Goal: Information Seeking & Learning: Learn about a topic

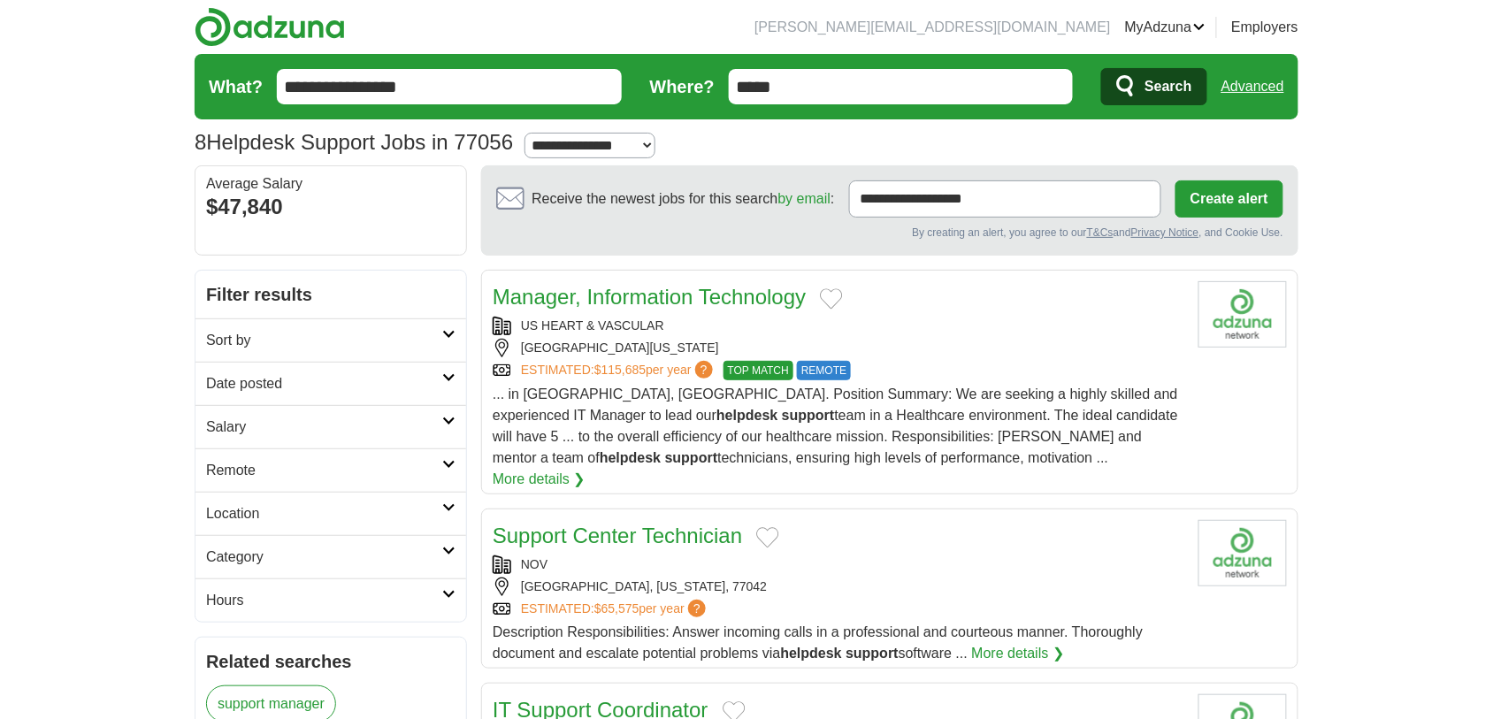
click at [759, 73] on input "*****" at bounding box center [901, 86] width 345 height 35
type input "*****"
click at [1101, 68] on button "Search" at bounding box center [1153, 86] width 105 height 37
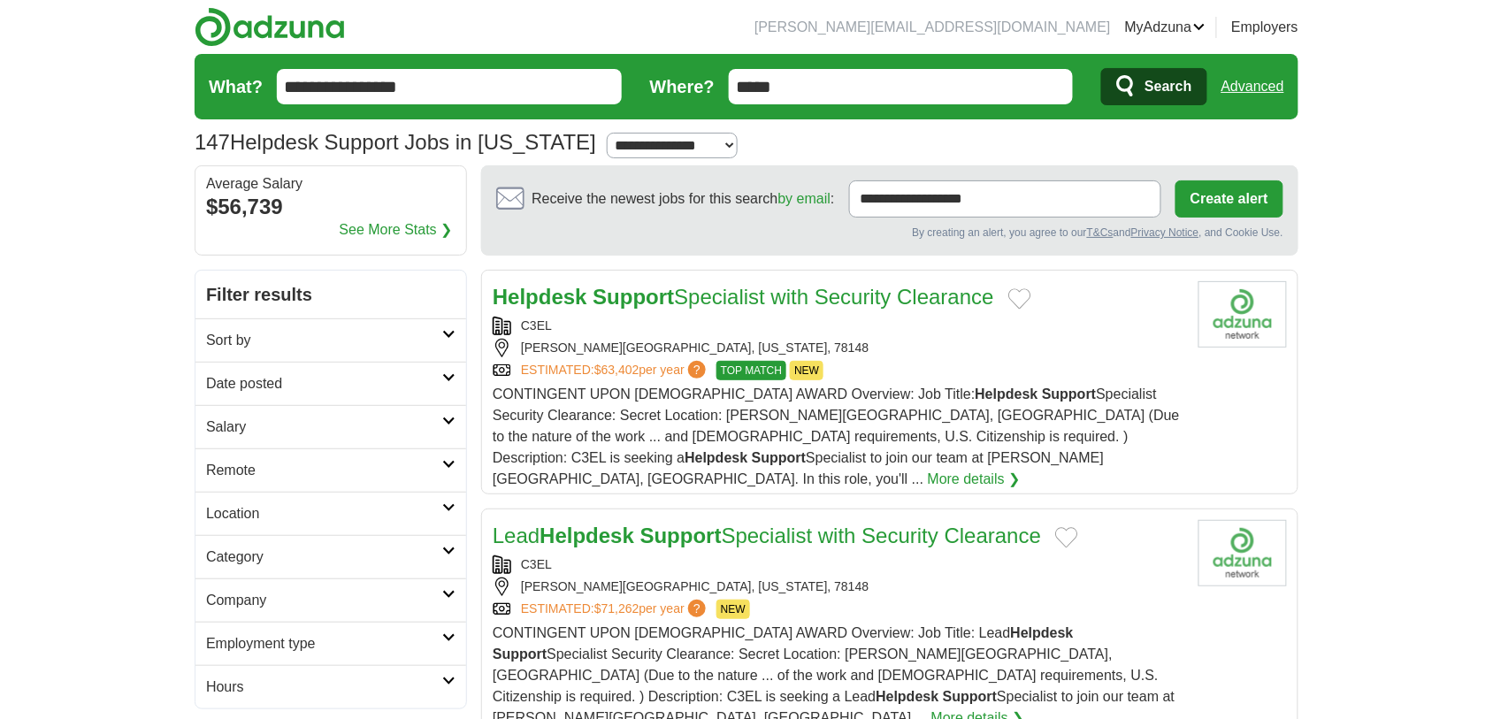
click at [252, 470] on h2 "Remote" at bounding box center [324, 470] width 236 height 21
click at [248, 510] on link "Remote jobs" at bounding box center [246, 512] width 80 height 15
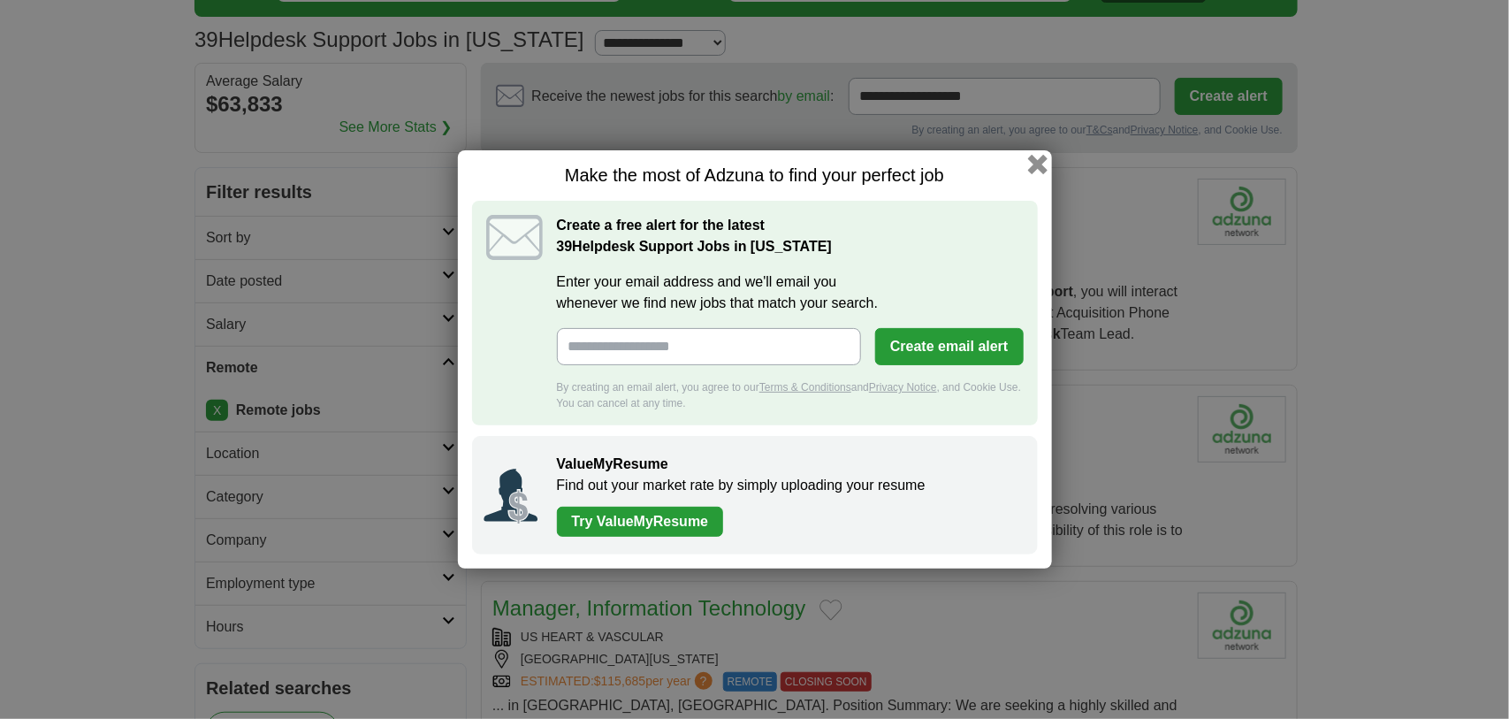
click at [1035, 166] on button "button" at bounding box center [1037, 164] width 19 height 19
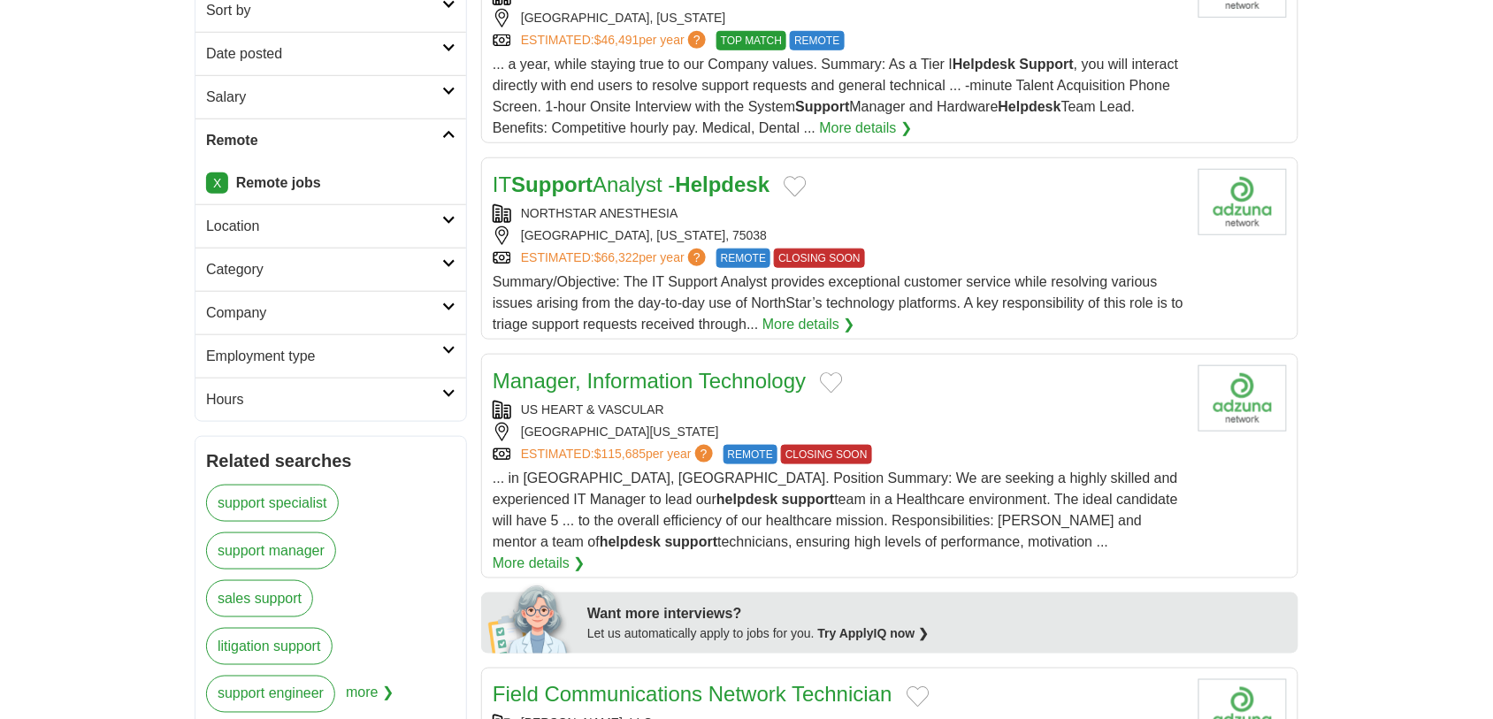
scroll to position [339, 0]
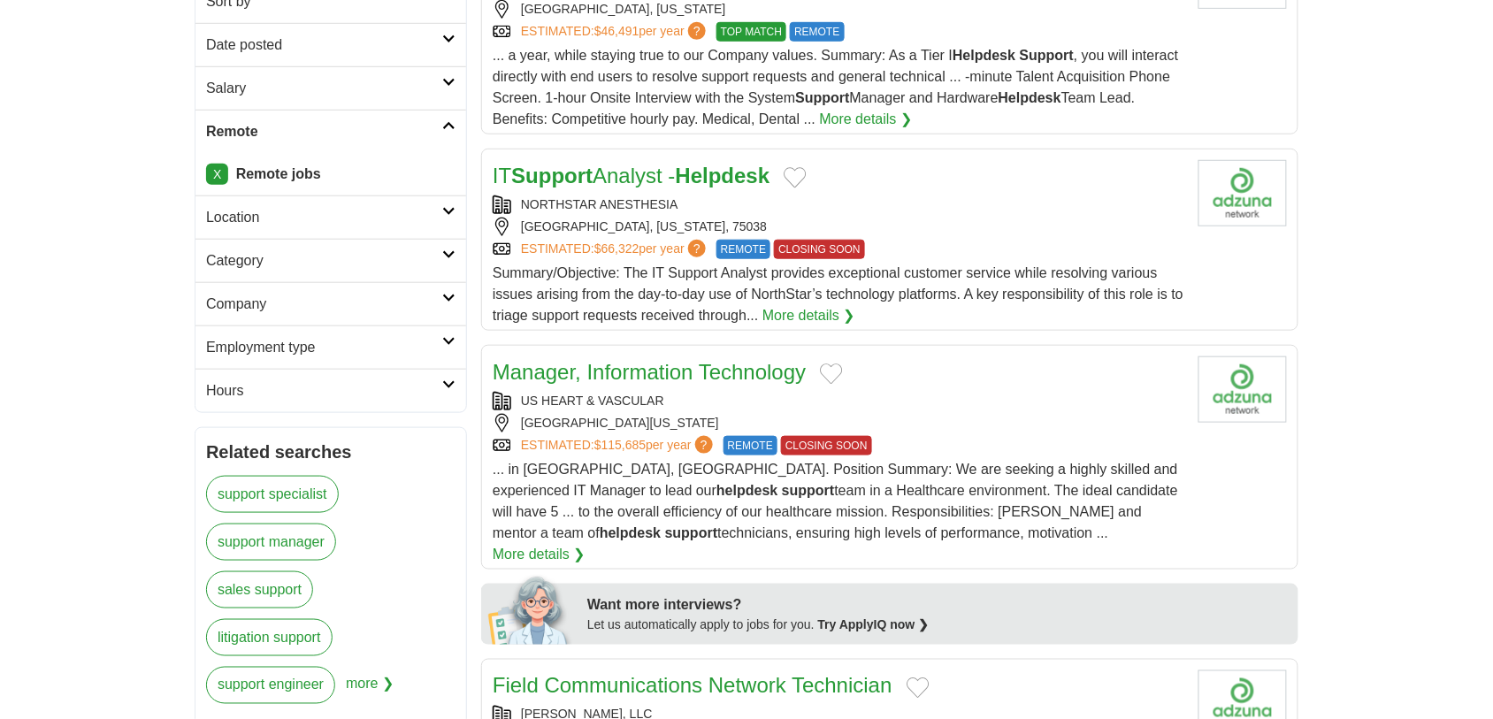
click at [312, 361] on link "Employment type" at bounding box center [330, 346] width 271 height 43
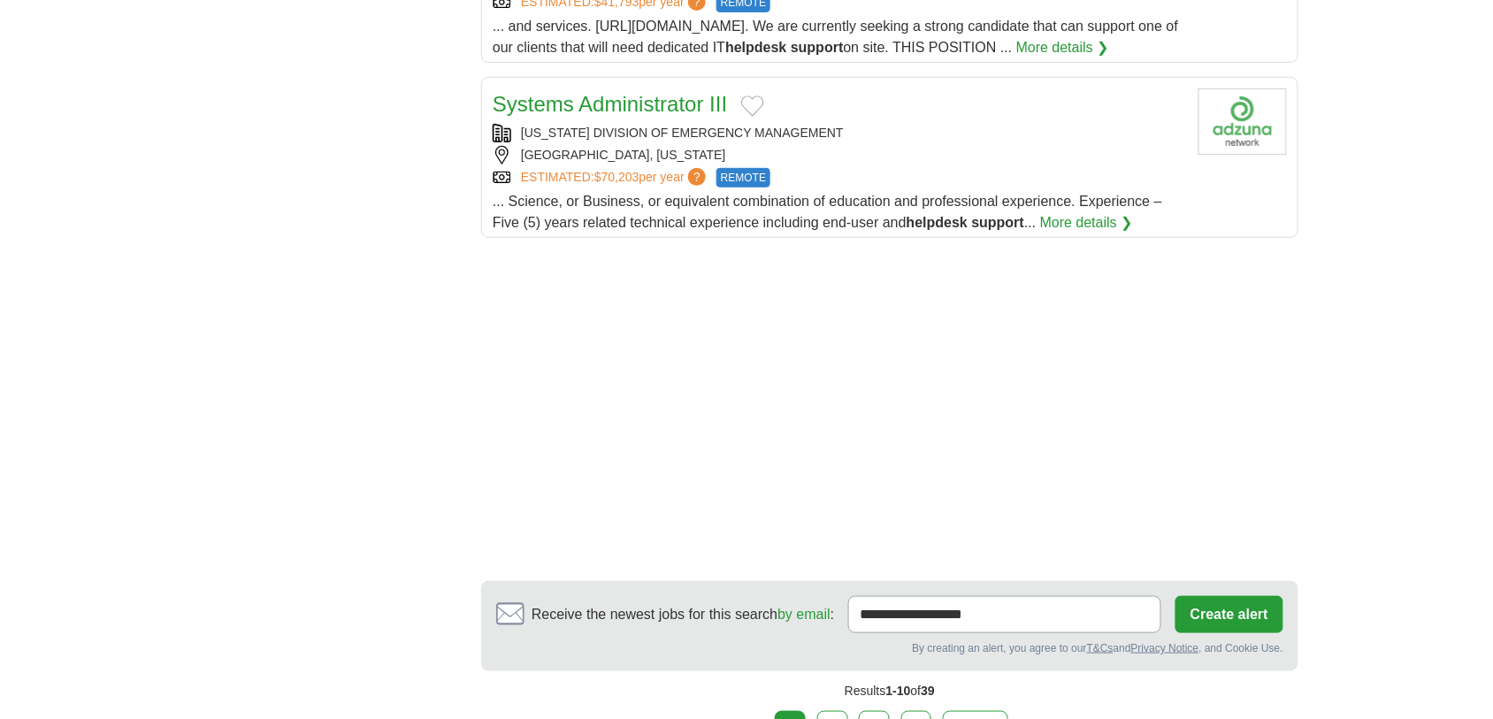
scroll to position [2291, 0]
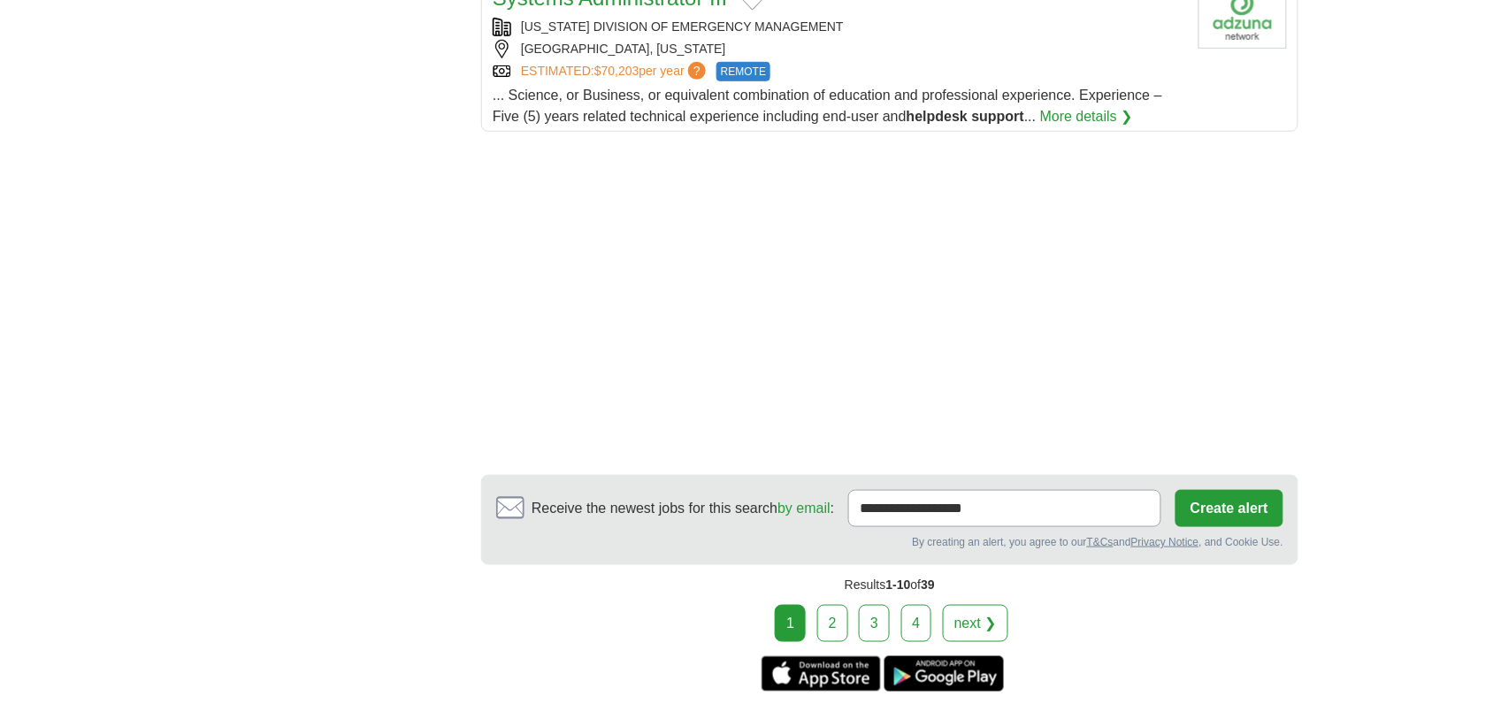
click at [829, 610] on link "2" at bounding box center [832, 623] width 31 height 37
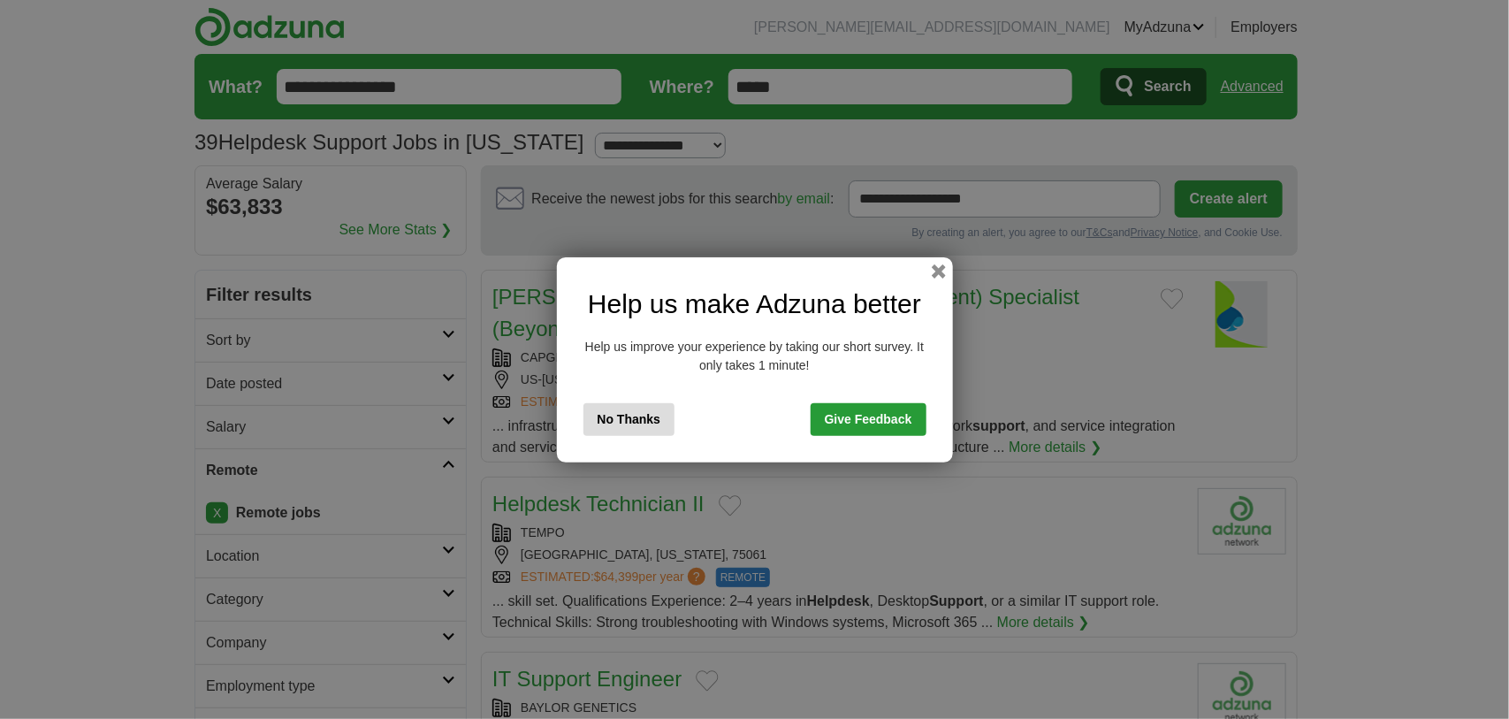
click at [651, 418] on button "No Thanks" at bounding box center [630, 419] width 92 height 33
